Goal: Task Accomplishment & Management: Complete application form

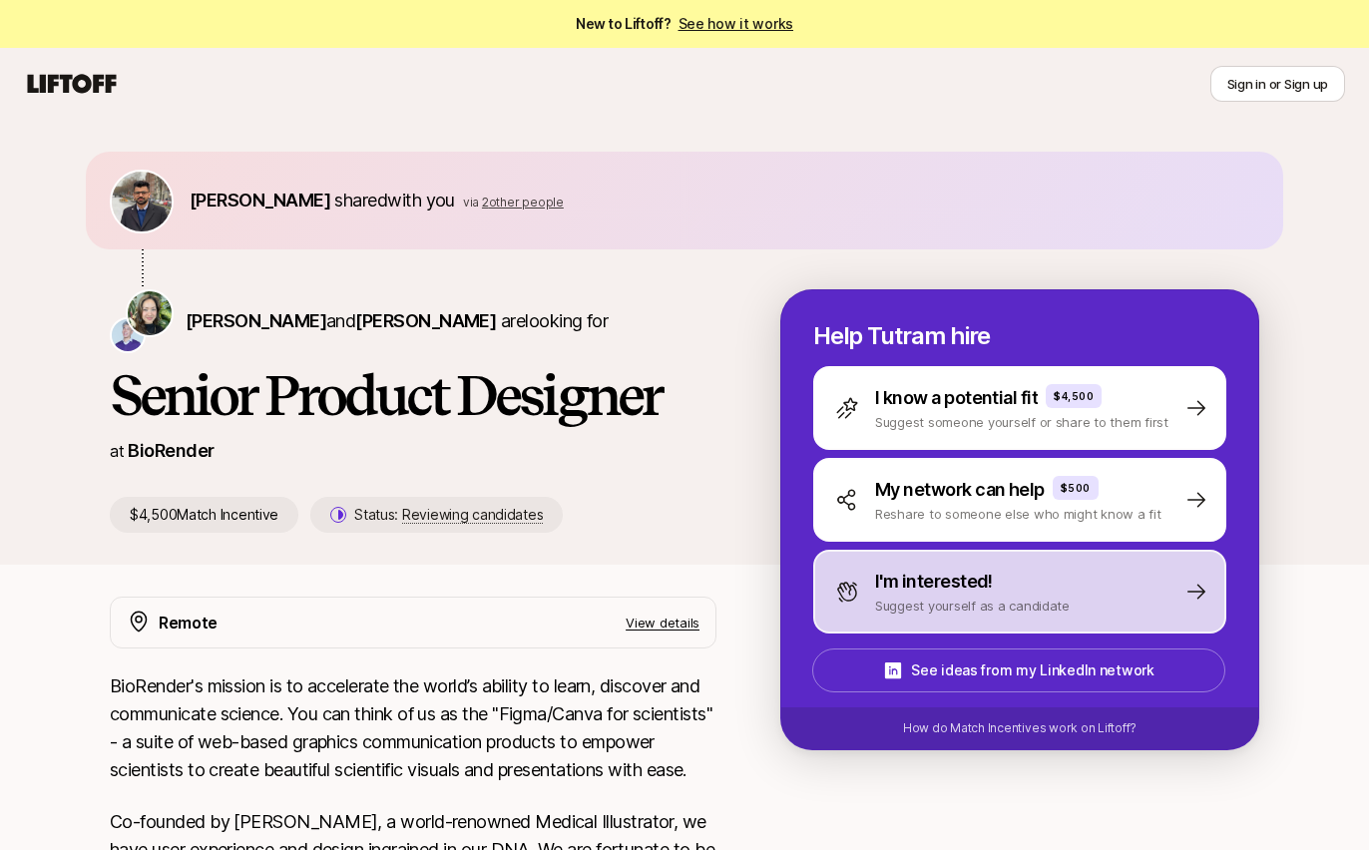
click at [1067, 604] on div "I'm interested! Suggest yourself as a candidate" at bounding box center [1019, 592] width 413 height 84
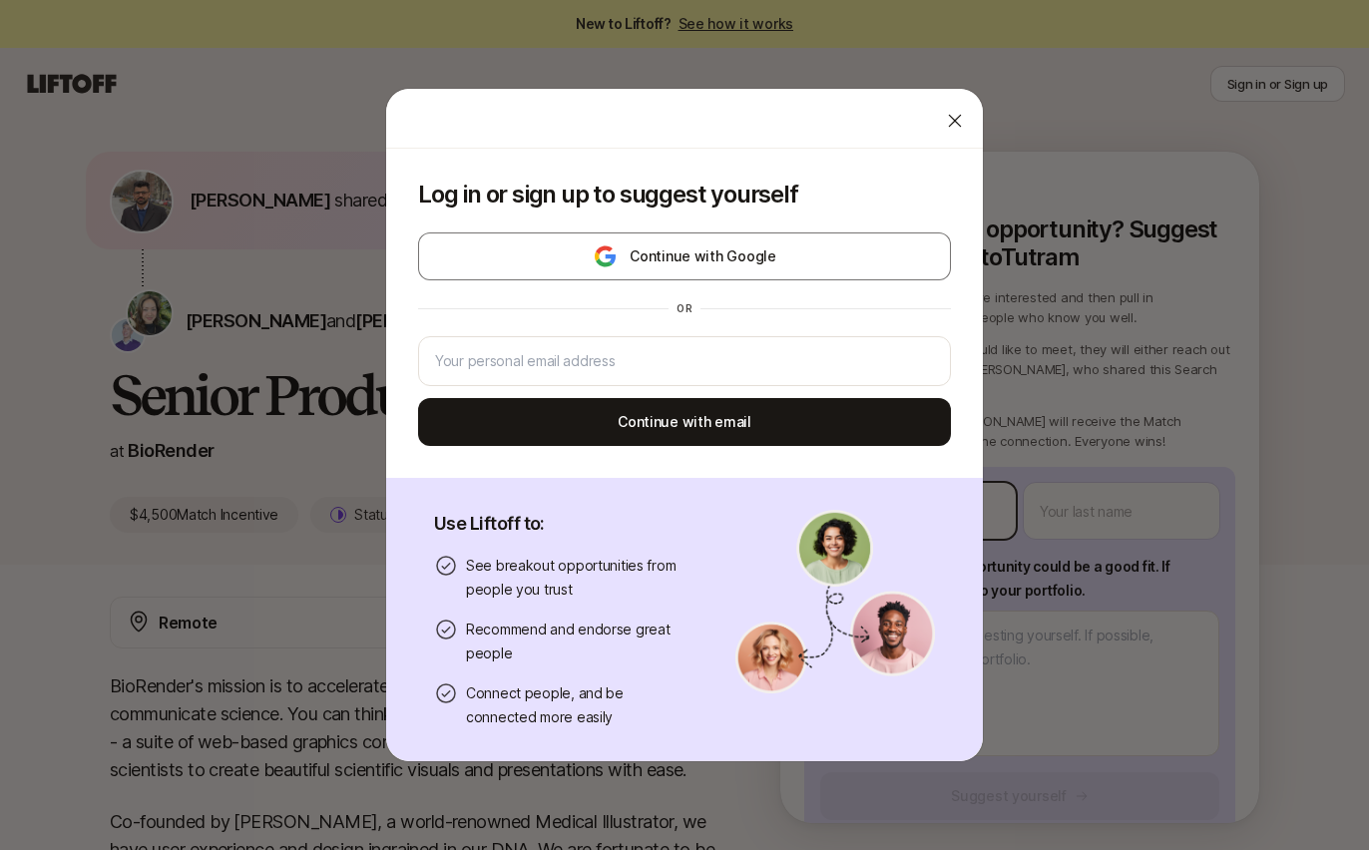
click at [943, 503] on body "New to Liftoff? See how it works Sign in or Sign up Sign in or Sign up Darshan …" at bounding box center [684, 425] width 1369 height 850
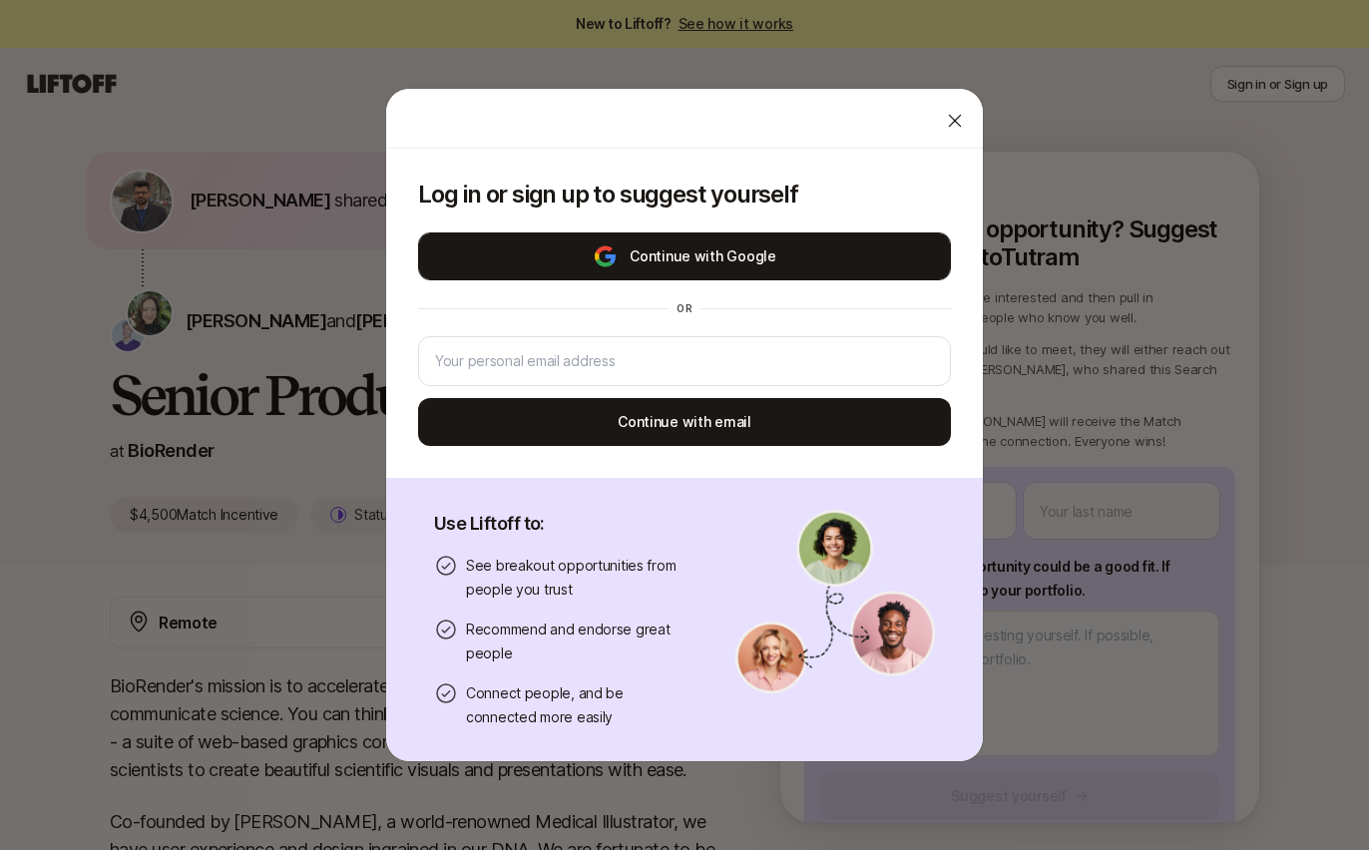
click at [789, 252] on button "Continue with Google" at bounding box center [684, 257] width 533 height 48
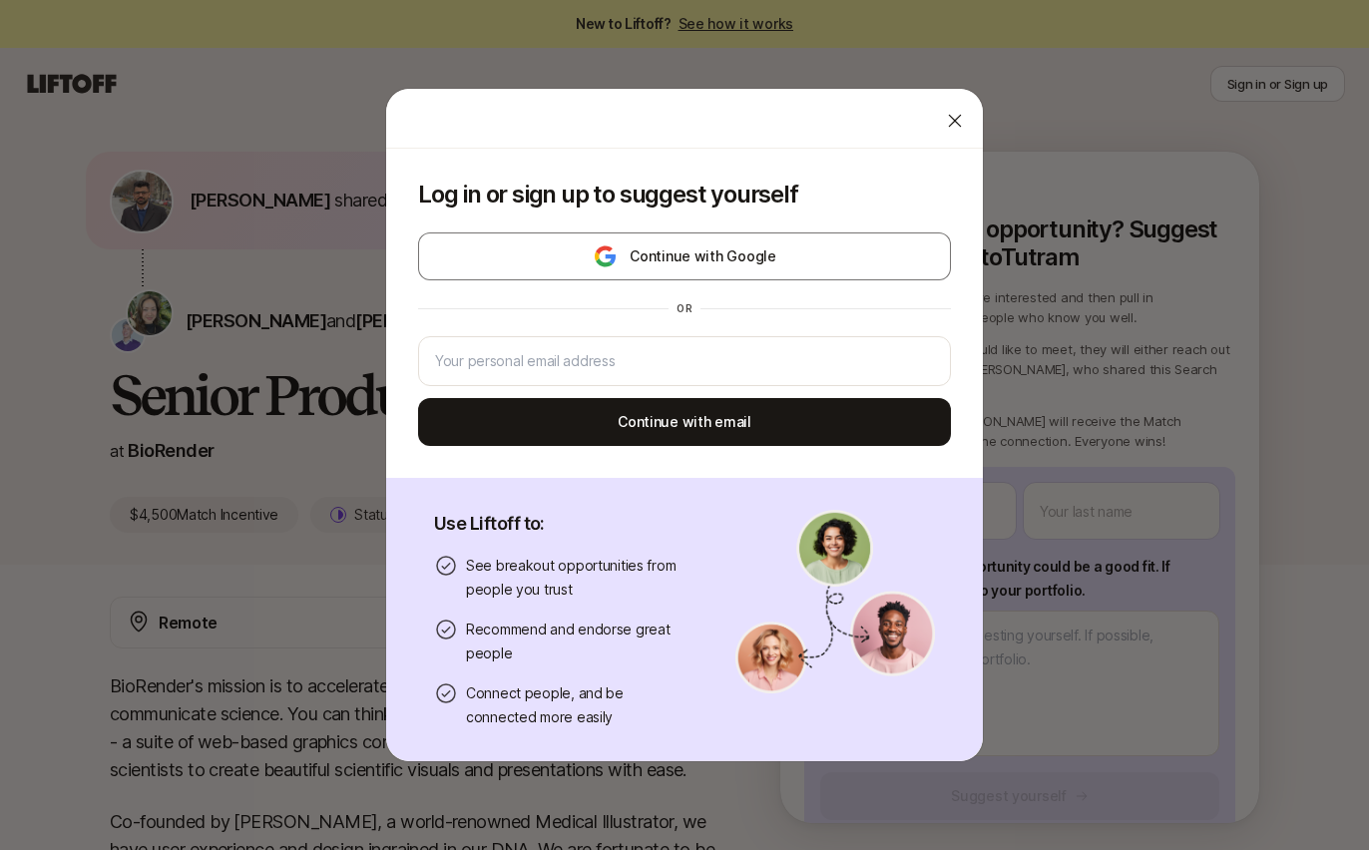
click at [945, 121] on icon at bounding box center [955, 121] width 20 height 20
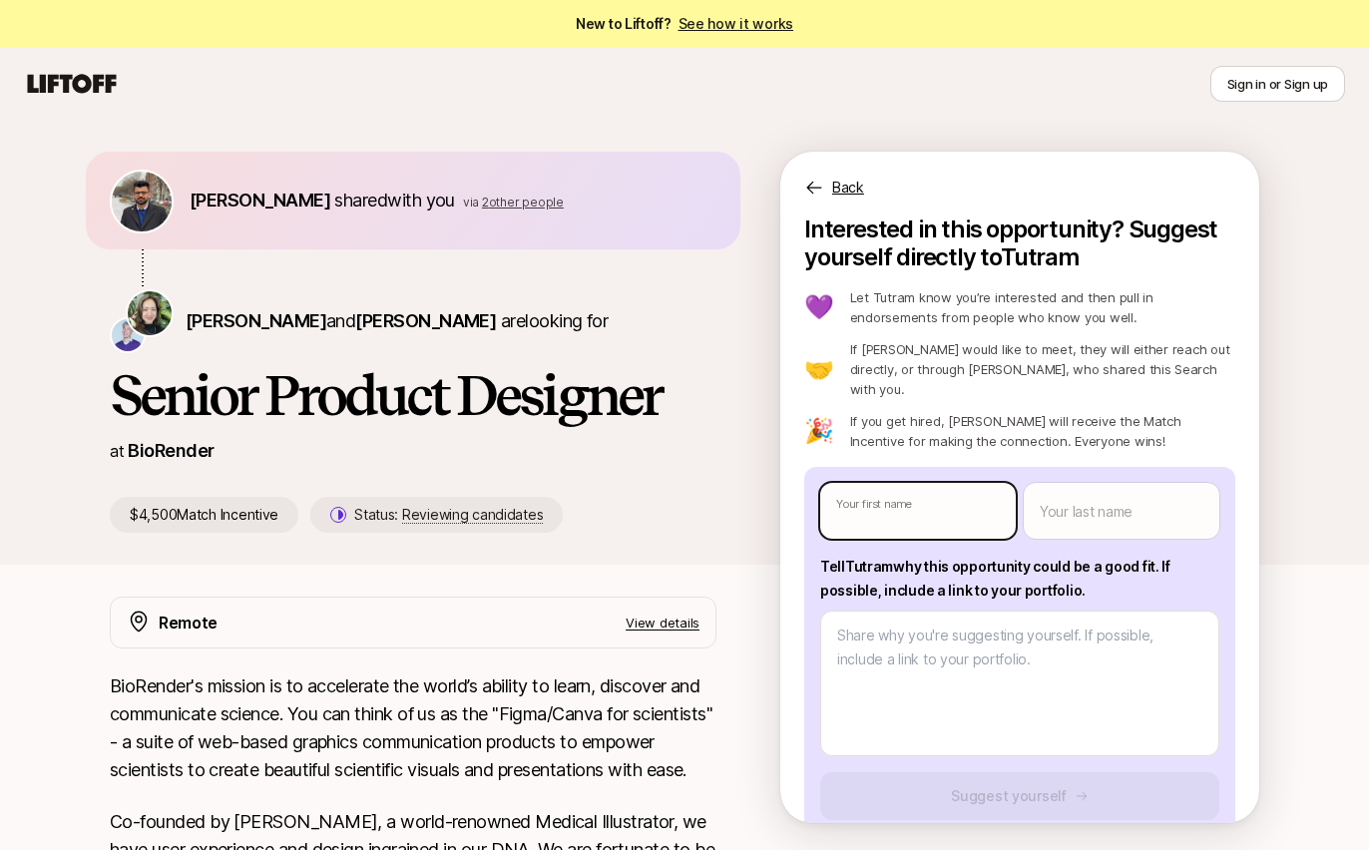
type textarea "x"
click at [937, 489] on body "New to Liftoff? See how it works Sign in or Sign up Sign in or Sign up Darshan …" at bounding box center [684, 425] width 1369 height 850
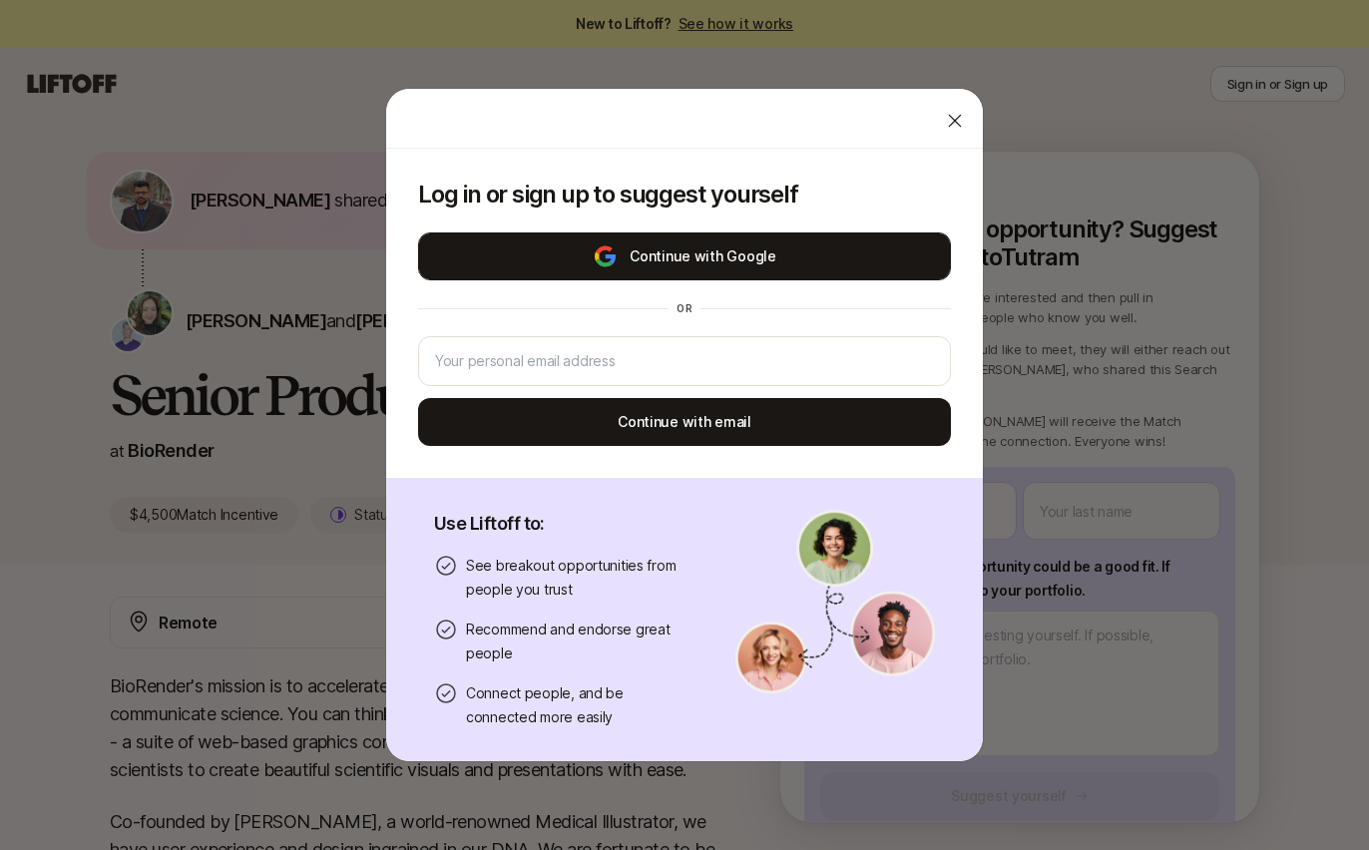
click at [741, 256] on button "Continue with Google" at bounding box center [684, 257] width 533 height 48
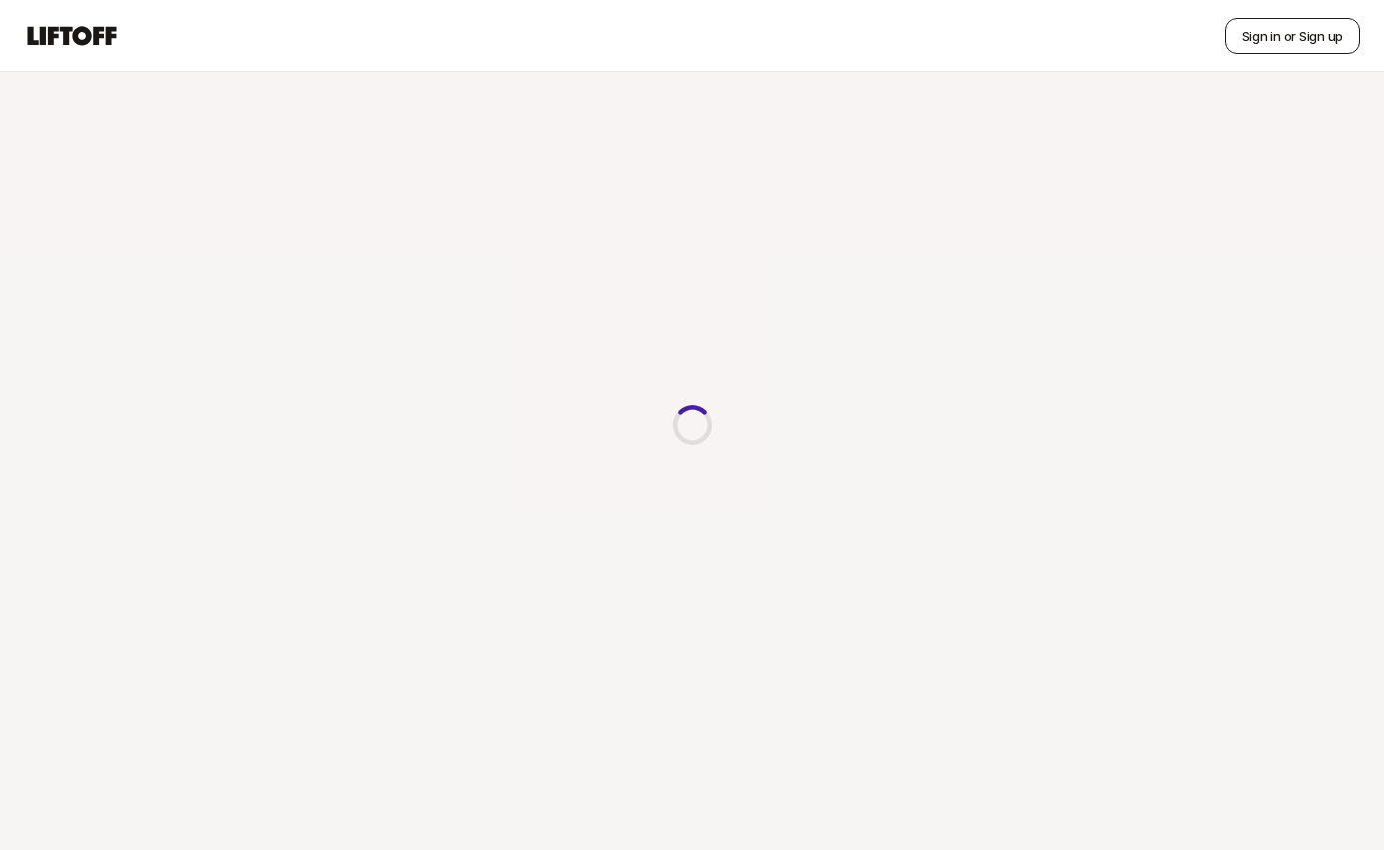
click at [1260, 42] on button "Sign in or Sign up" at bounding box center [1292, 36] width 135 height 36
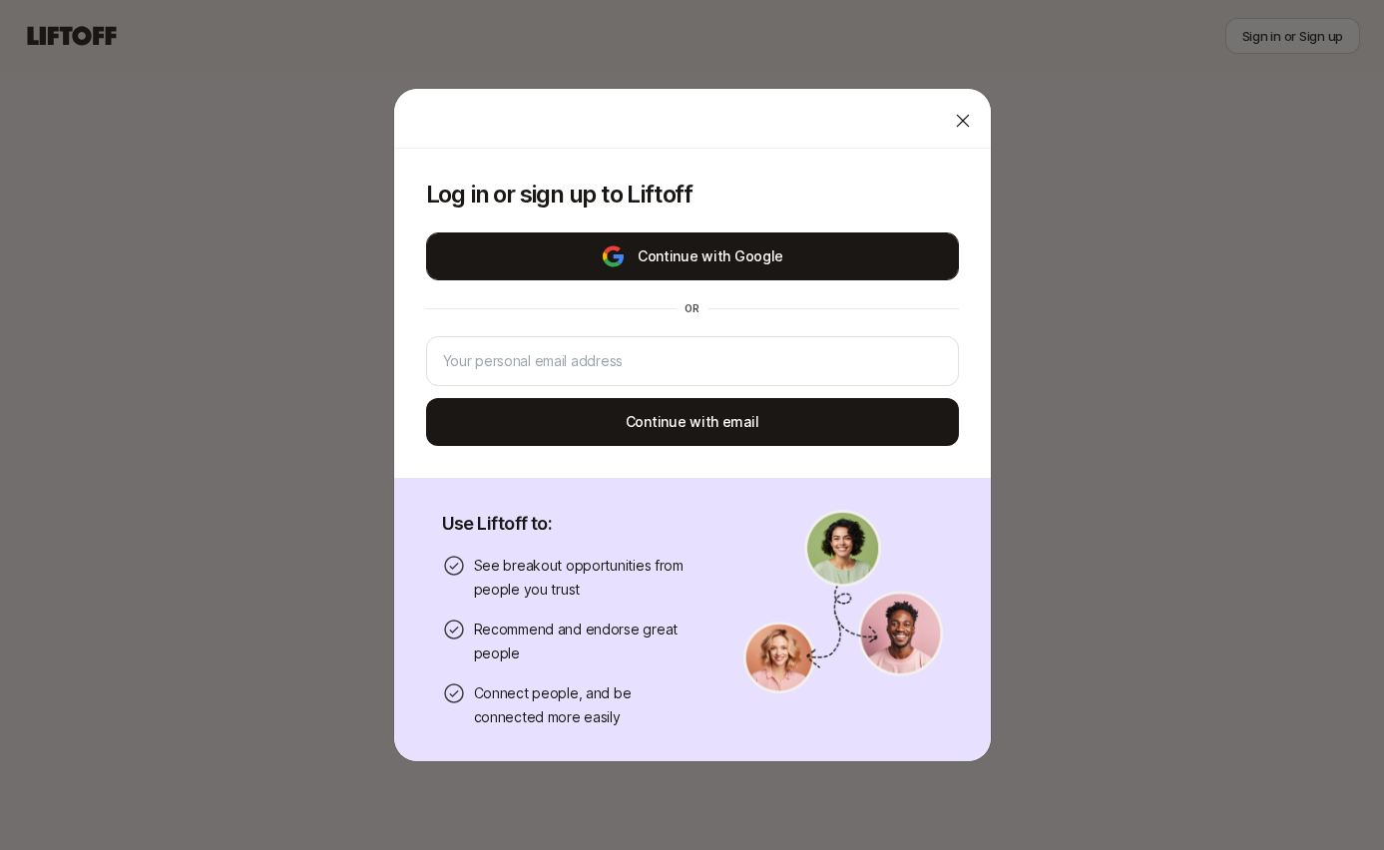
click at [715, 257] on button "Continue with Google" at bounding box center [692, 257] width 533 height 48
